Goal: Transaction & Acquisition: Download file/media

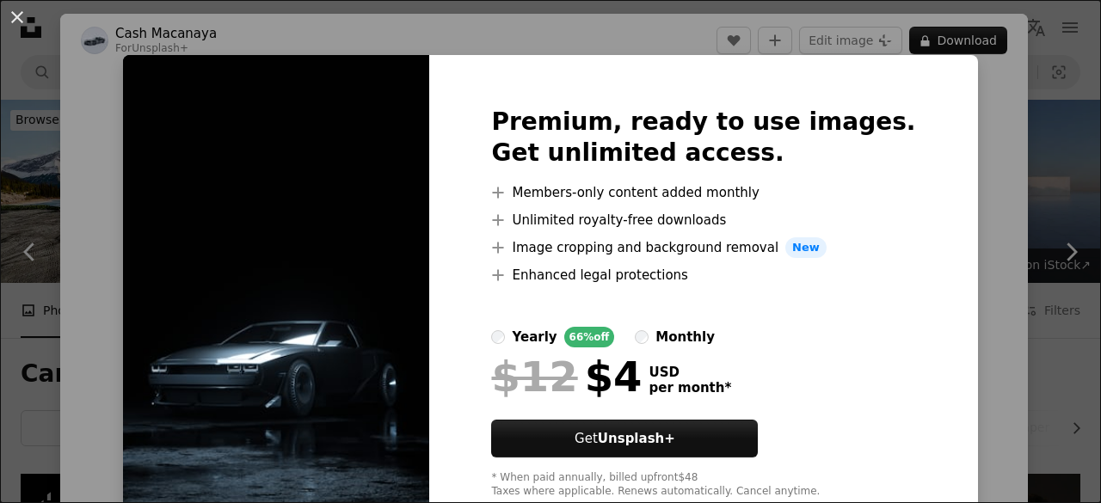
scroll to position [944, 0]
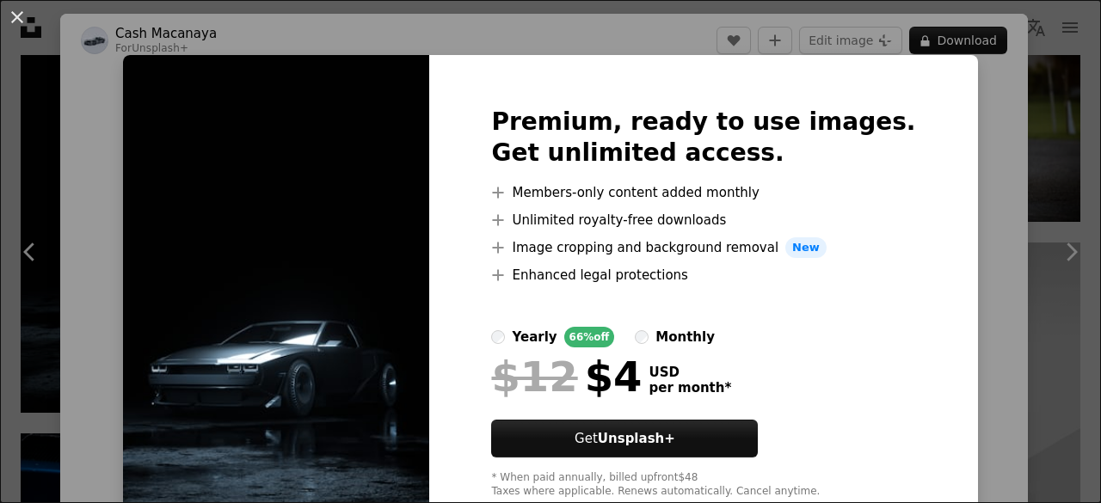
click at [948, 157] on div "An X shape Premium, ready to use images. Get unlimited access. A plus sign Memb…" at bounding box center [550, 251] width 1101 height 503
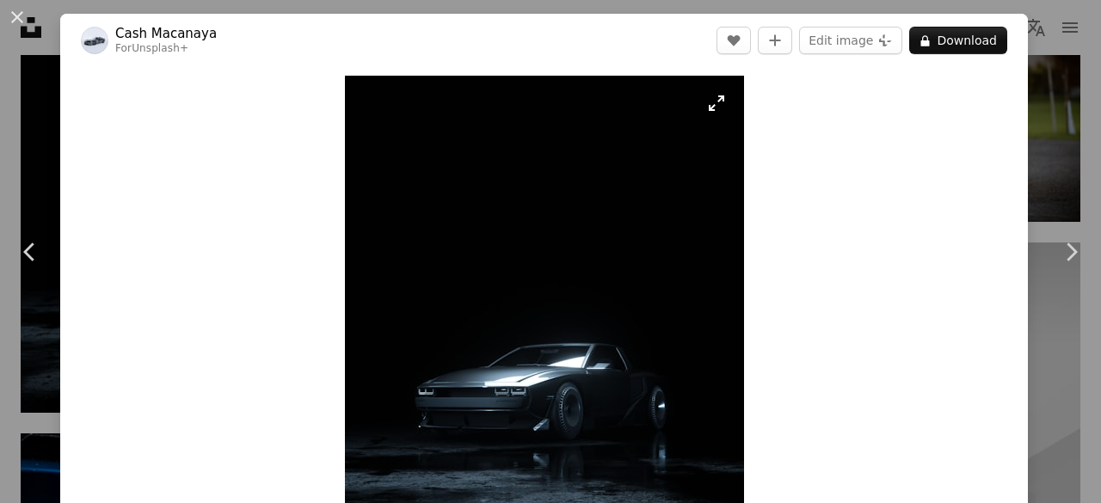
click at [714, 106] on img "Zoom in on this image" at bounding box center [544, 325] width 399 height 499
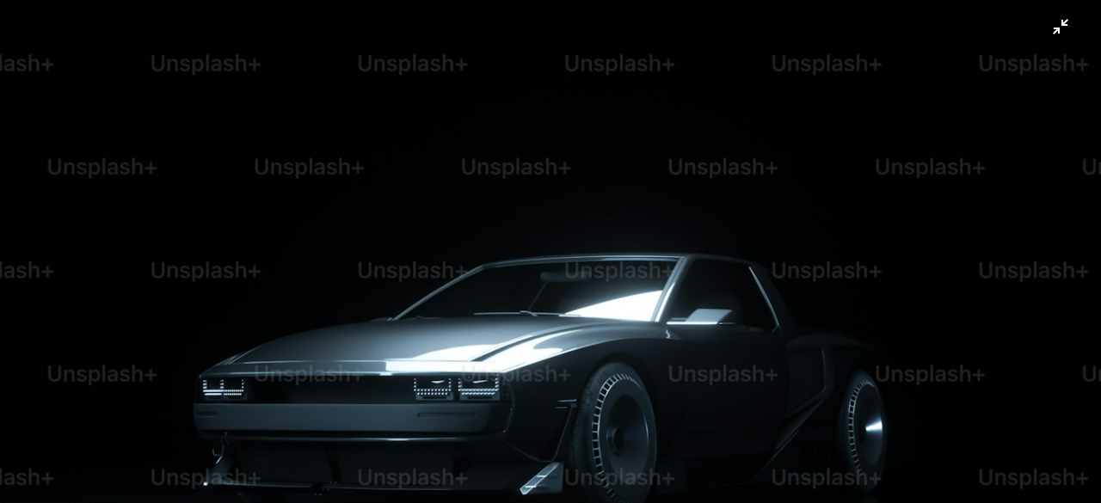
scroll to position [561, 0]
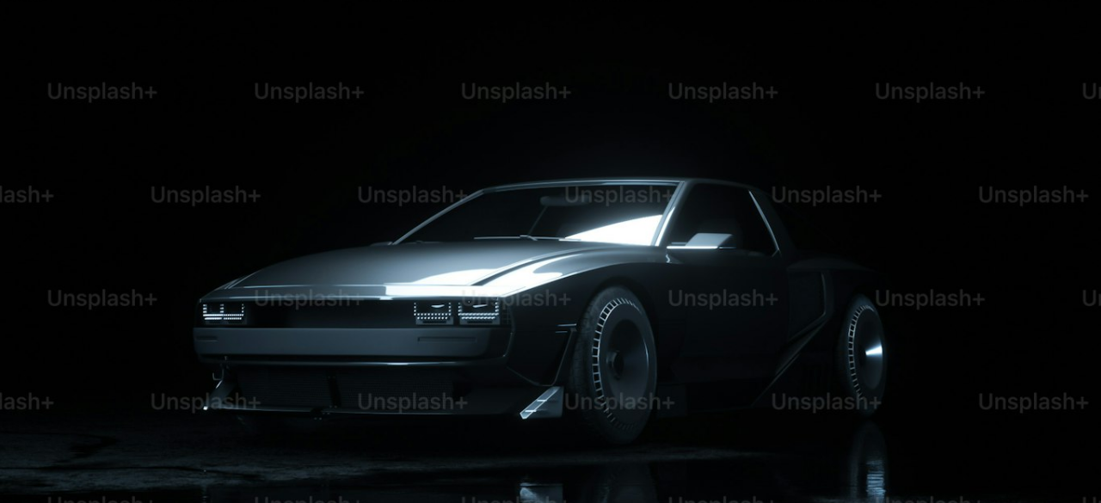
drag, startPoint x: 698, startPoint y: 220, endPoint x: 672, endPoint y: 197, distance: 35.4
click at [672, 197] on img "Zoom out on this image" at bounding box center [550, 127] width 1103 height 1379
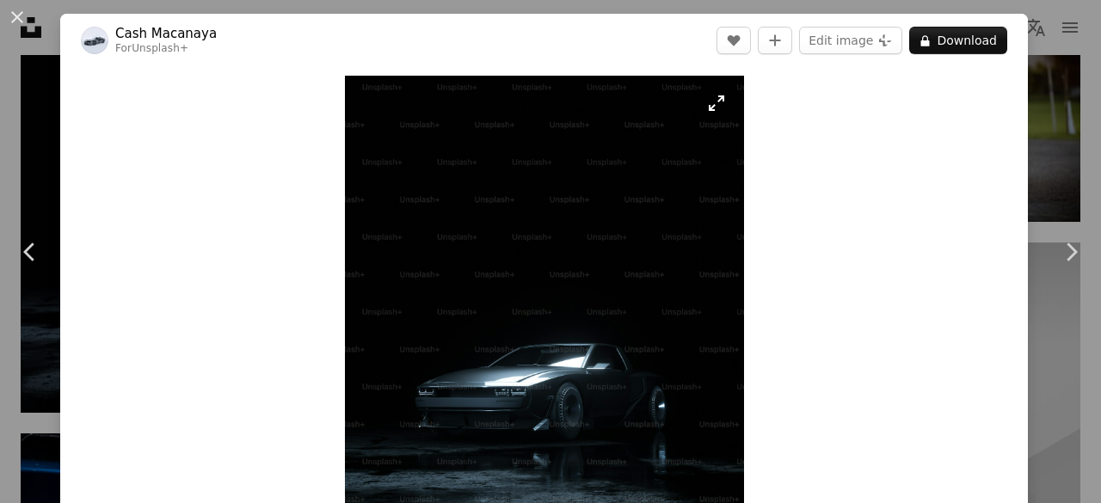
scroll to position [71, 0]
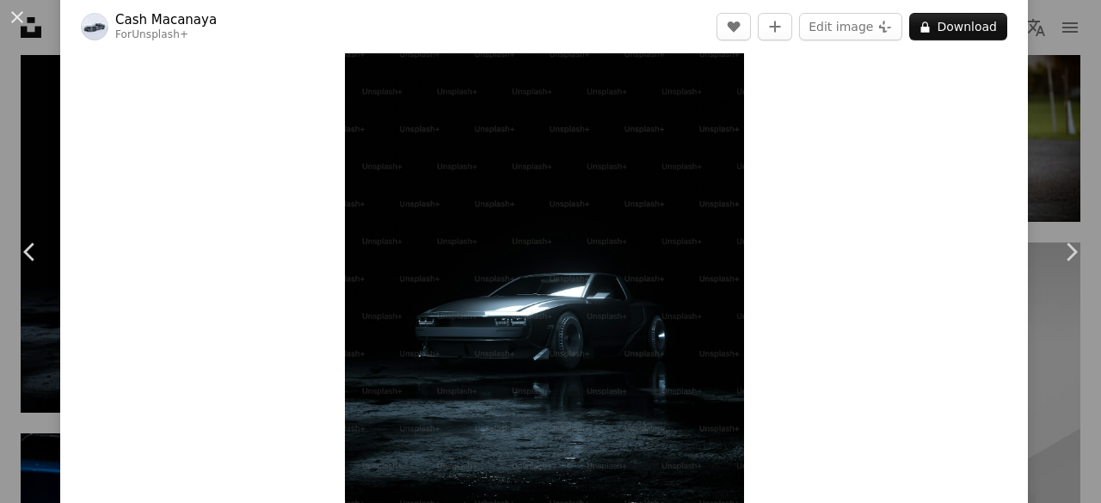
click at [672, 197] on img "Zoom in on this image" at bounding box center [544, 254] width 399 height 499
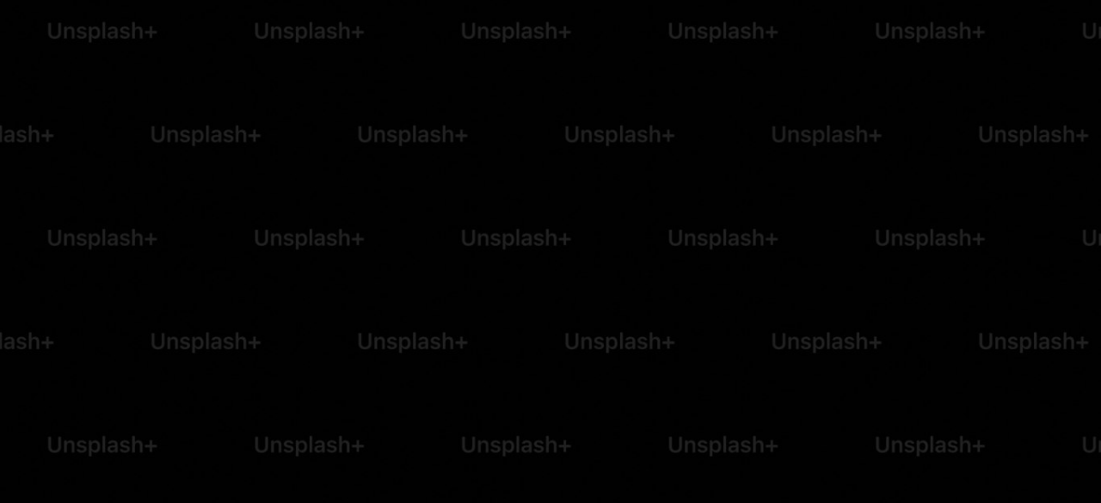
scroll to position [421, 0]
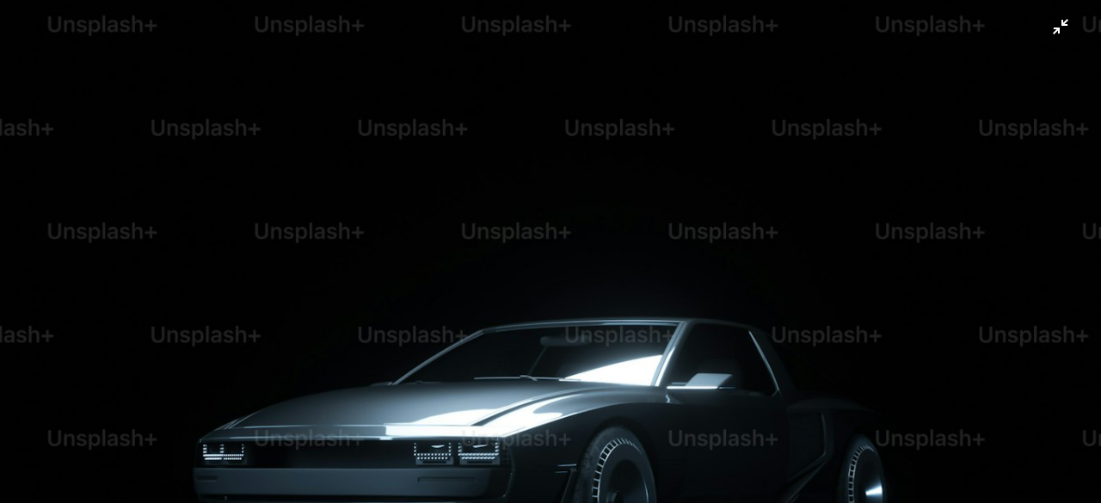
click at [672, 197] on img "Zoom out on this image" at bounding box center [550, 268] width 1103 height 1379
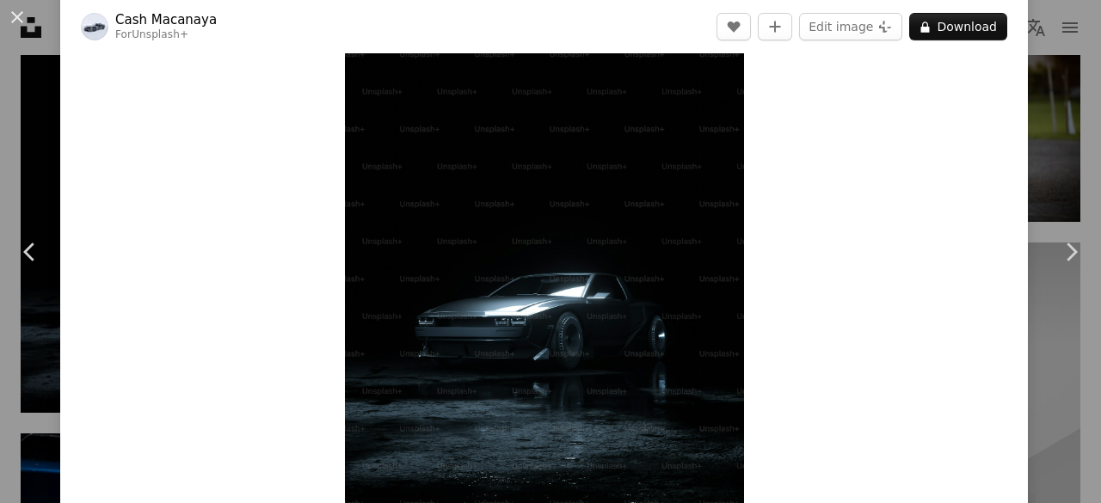
click at [672, 197] on img "Zoom in on this image" at bounding box center [544, 254] width 399 height 499
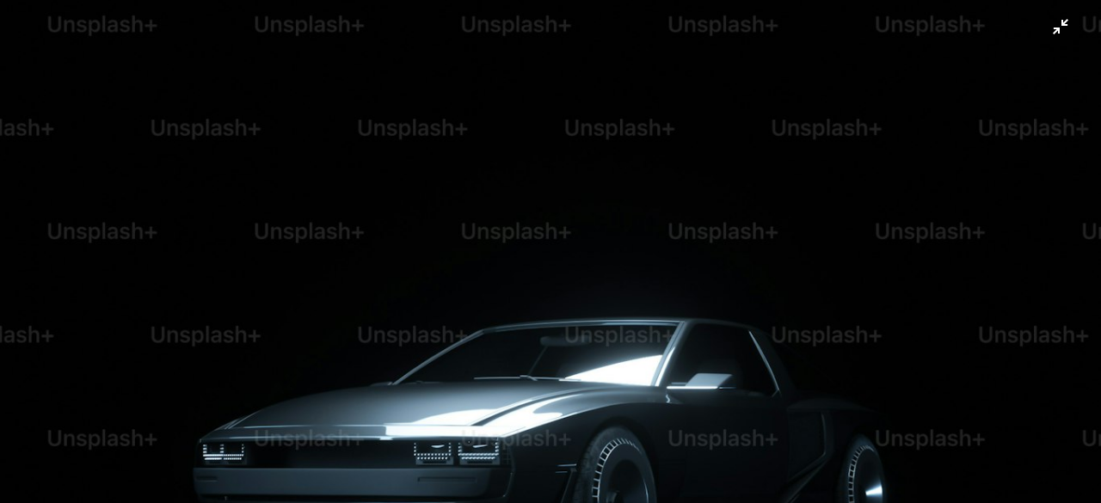
click at [672, 197] on img "Zoom out on this image" at bounding box center [550, 268] width 1103 height 1379
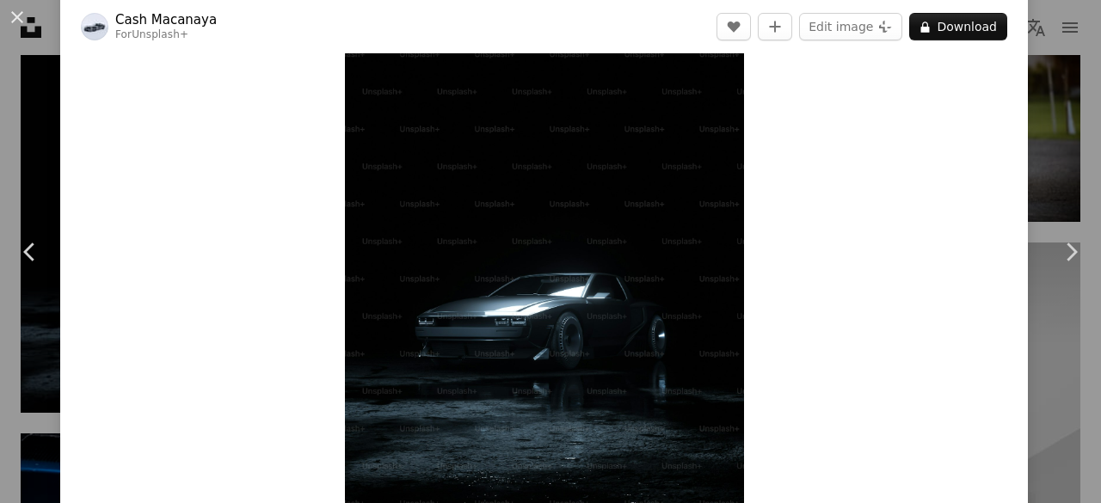
click at [672, 197] on img "Zoom in on this image" at bounding box center [544, 254] width 399 height 499
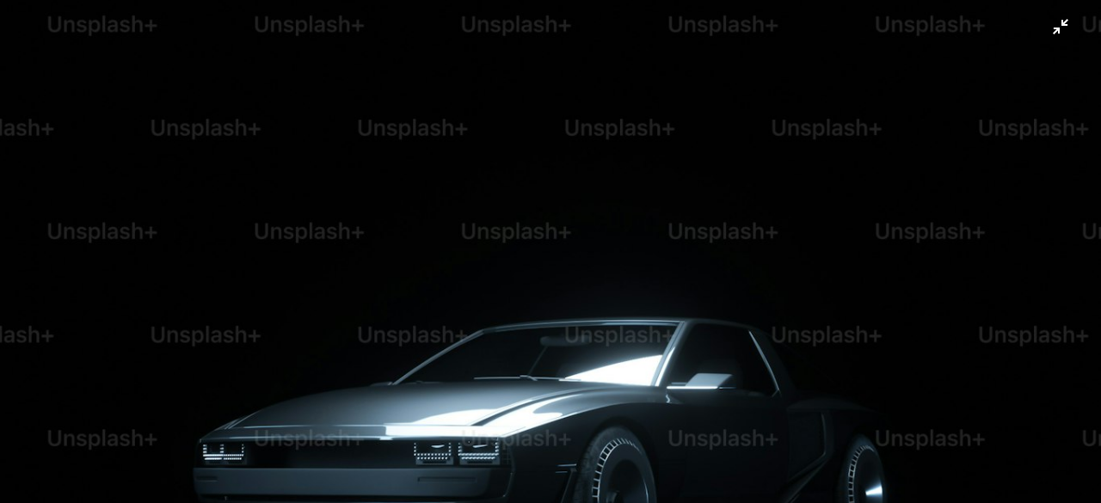
click at [1040, 38] on img "Zoom out on this image" at bounding box center [550, 268] width 1103 height 1379
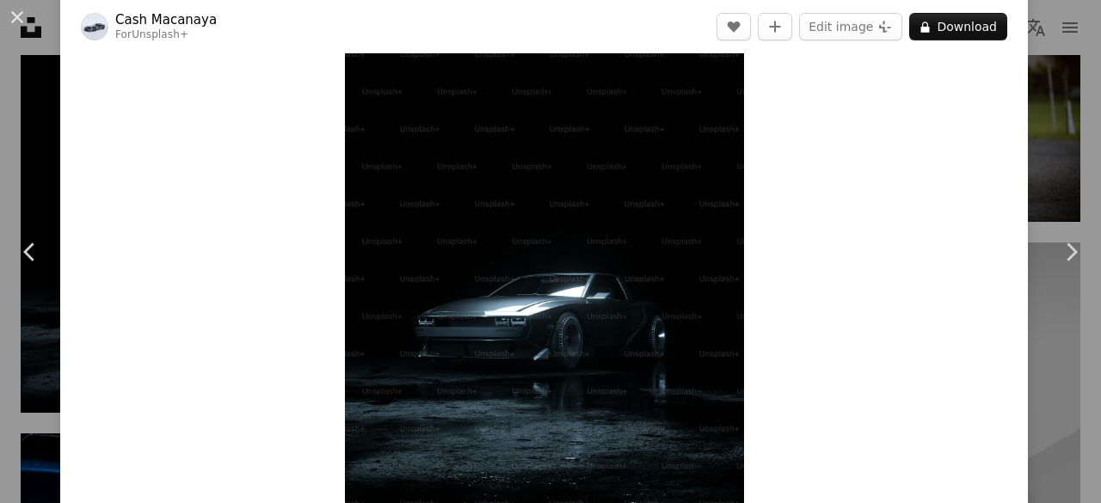
click at [17, 168] on div "An X shape Chevron left Chevron right Cash Macanaya For Unsplash+ A heart A plu…" at bounding box center [550, 251] width 1101 height 503
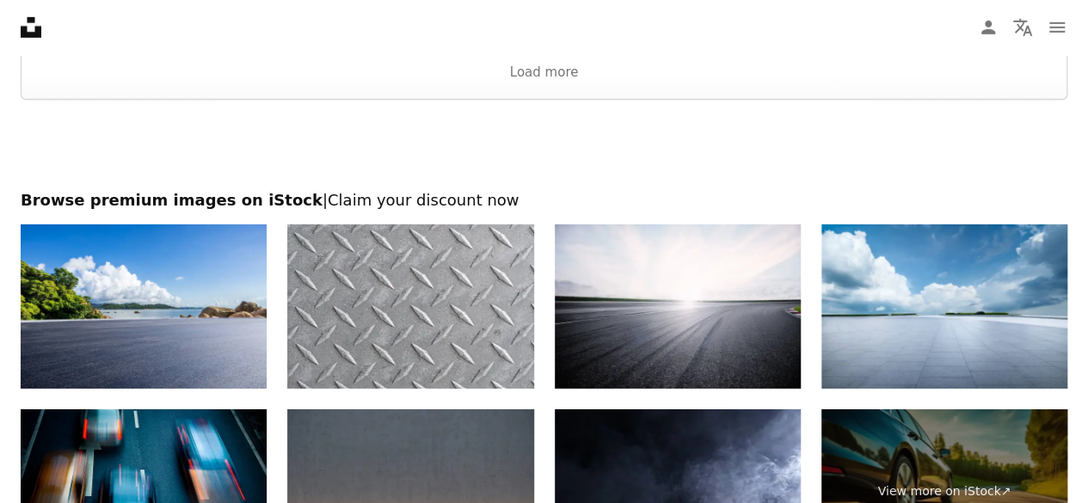
scroll to position [2939, 0]
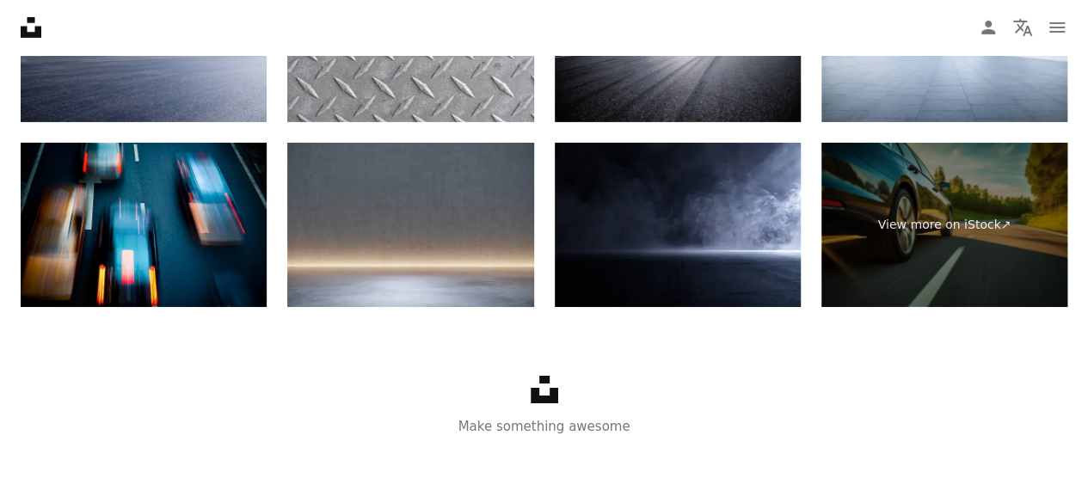
click at [542, 394] on icon at bounding box center [545, 390] width 28 height 28
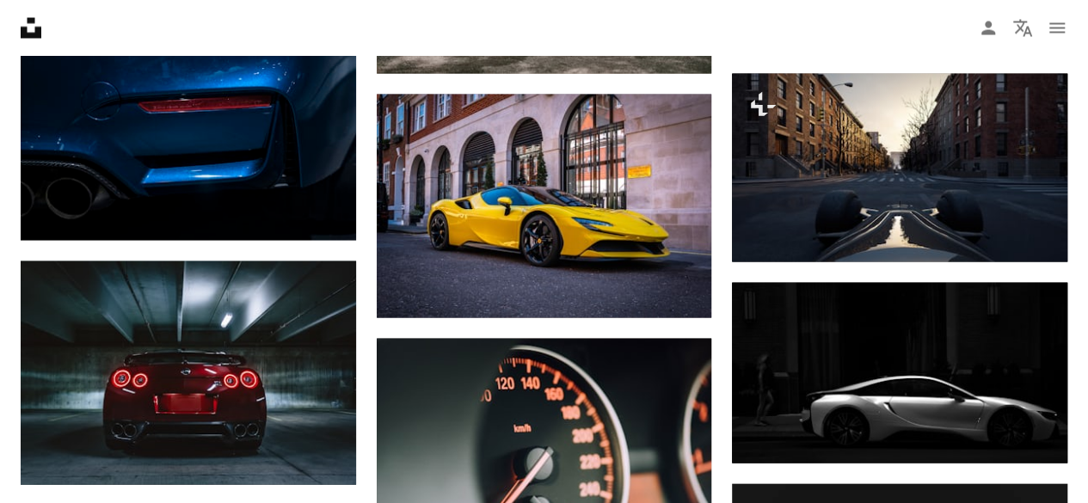
scroll to position [1620, 0]
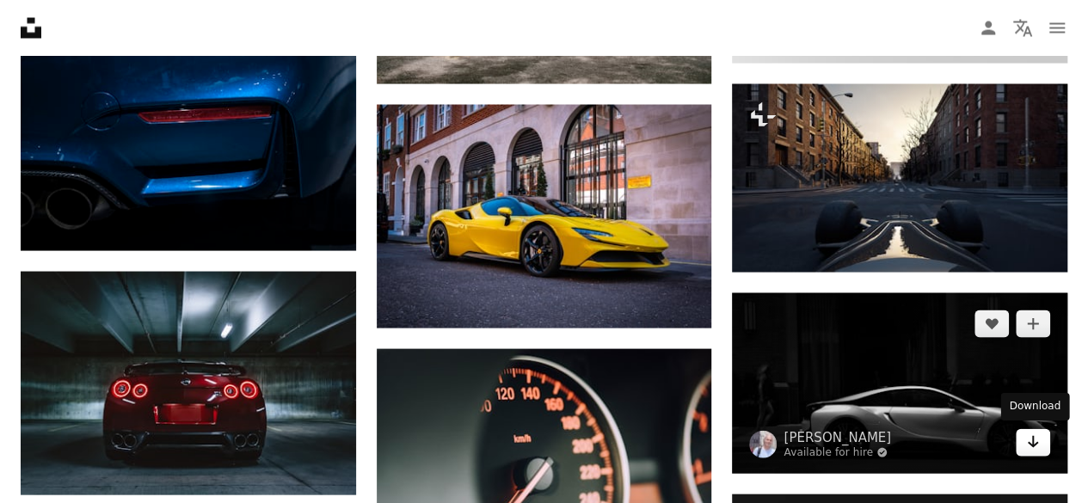
click at [1027, 438] on icon "Arrow pointing down" at bounding box center [1033, 441] width 14 height 21
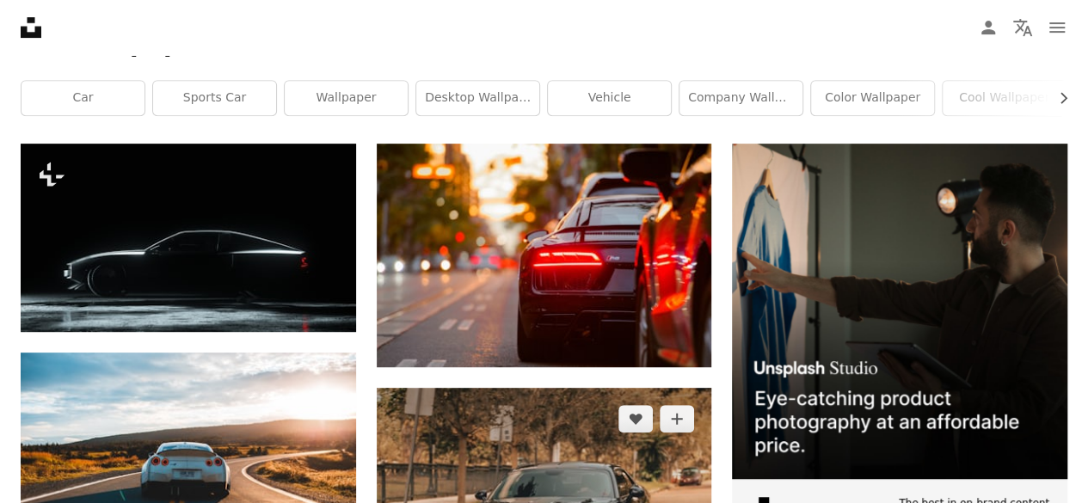
scroll to position [329, 0]
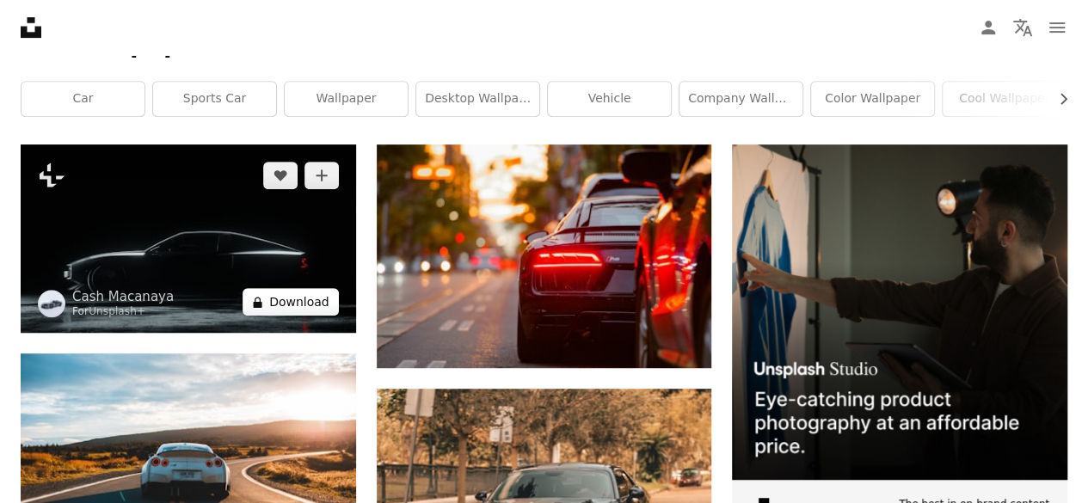
click at [329, 307] on button "A lock Download" at bounding box center [291, 302] width 96 height 28
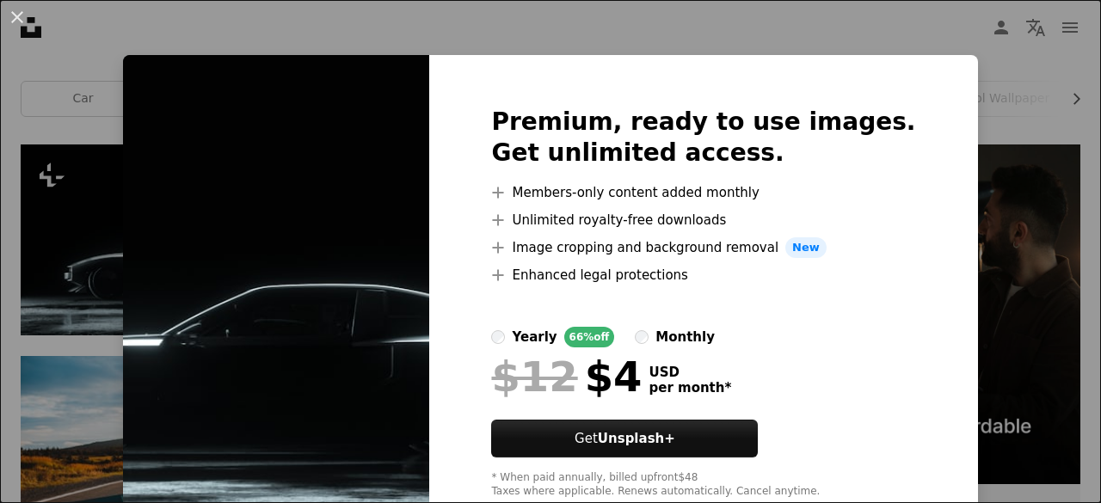
click at [911, 15] on div "An X shape Premium, ready to use images. Get unlimited access. A plus sign Memb…" at bounding box center [550, 251] width 1101 height 503
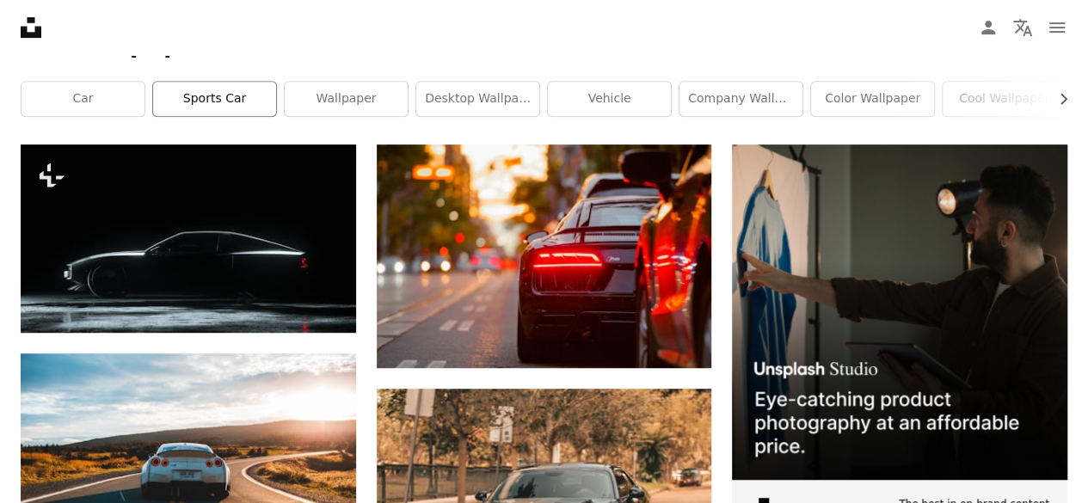
click at [234, 102] on link "sports car" at bounding box center [214, 99] width 123 height 34
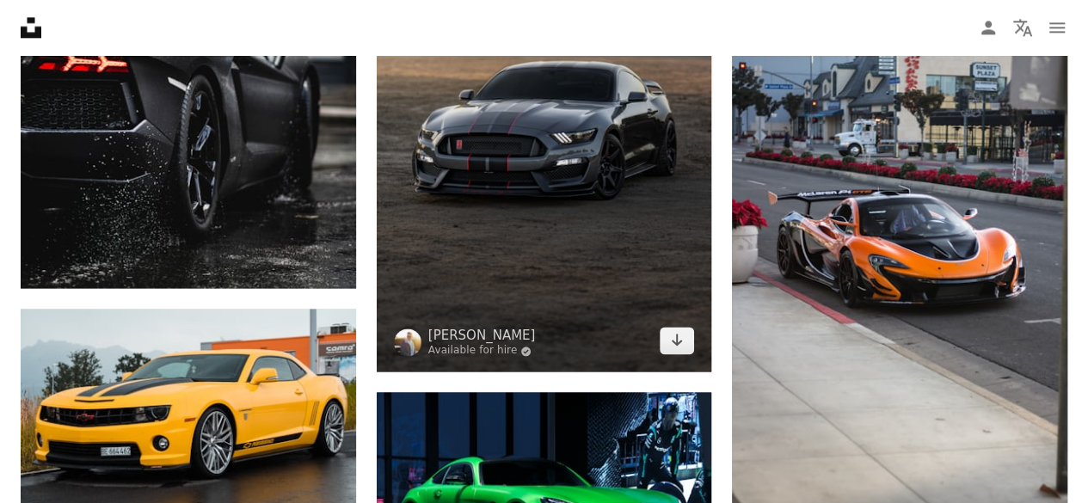
scroll to position [1139, 0]
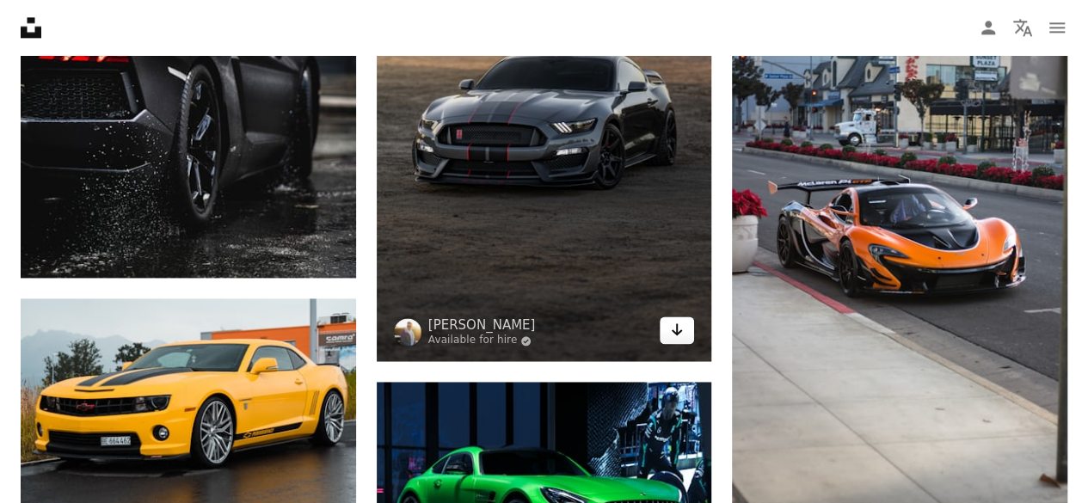
click at [680, 335] on icon "Arrow pointing down" at bounding box center [677, 329] width 14 height 21
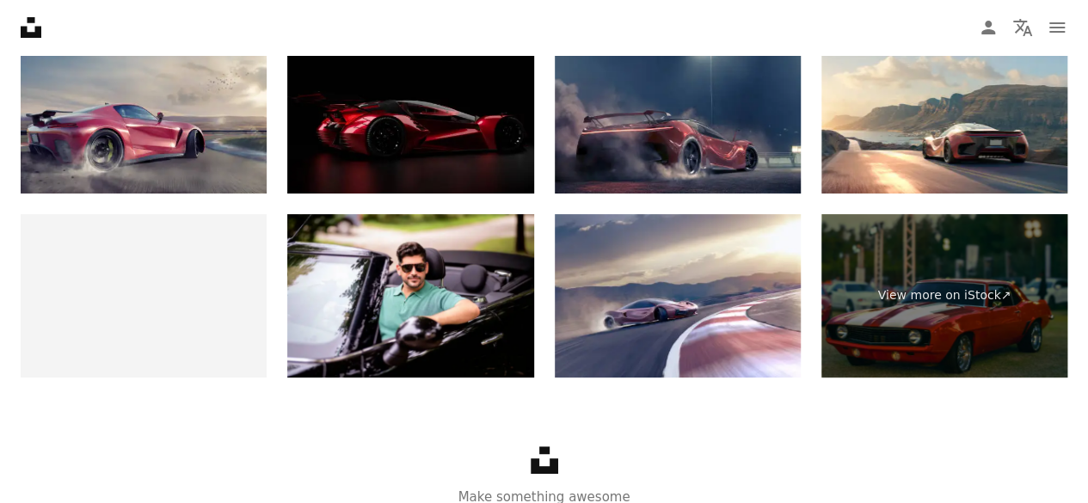
scroll to position [3318, 0]
